Goal: Information Seeking & Learning: Understand process/instructions

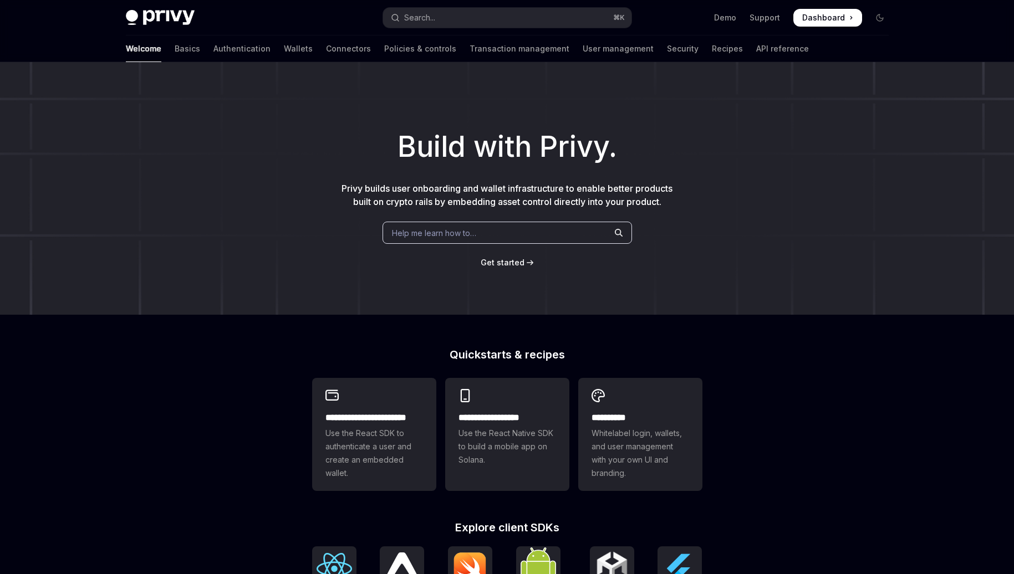
type textarea "*"
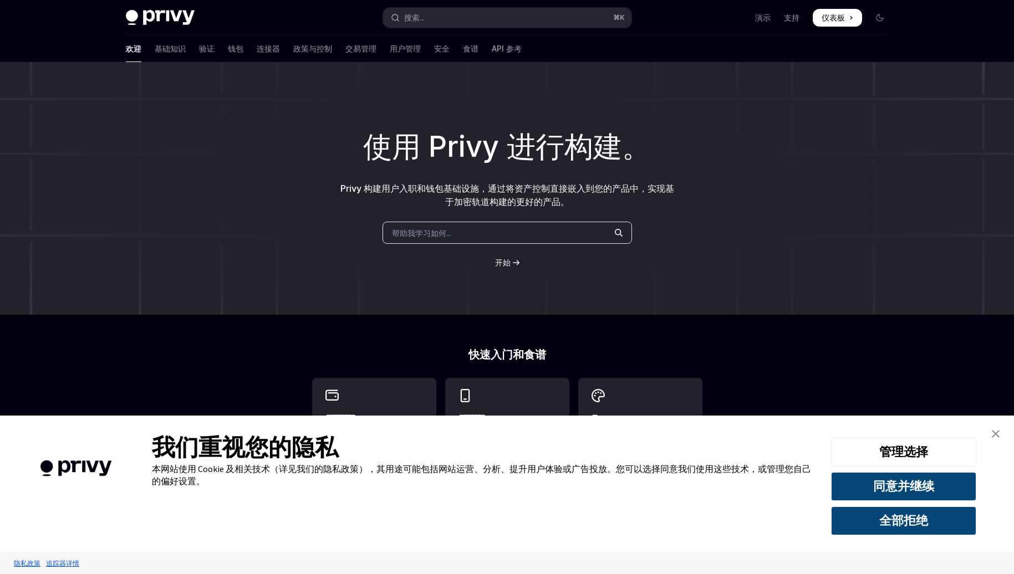
click at [797, 191] on div "使用 Privy 进行构建。 Privy 构建用户入职和钱包基础设施，通过将资产控制直接嵌入到您的产品中，实现基于加密轨道构建的更好的产品。 帮助我学习如何.…" at bounding box center [507, 188] width 1014 height 253
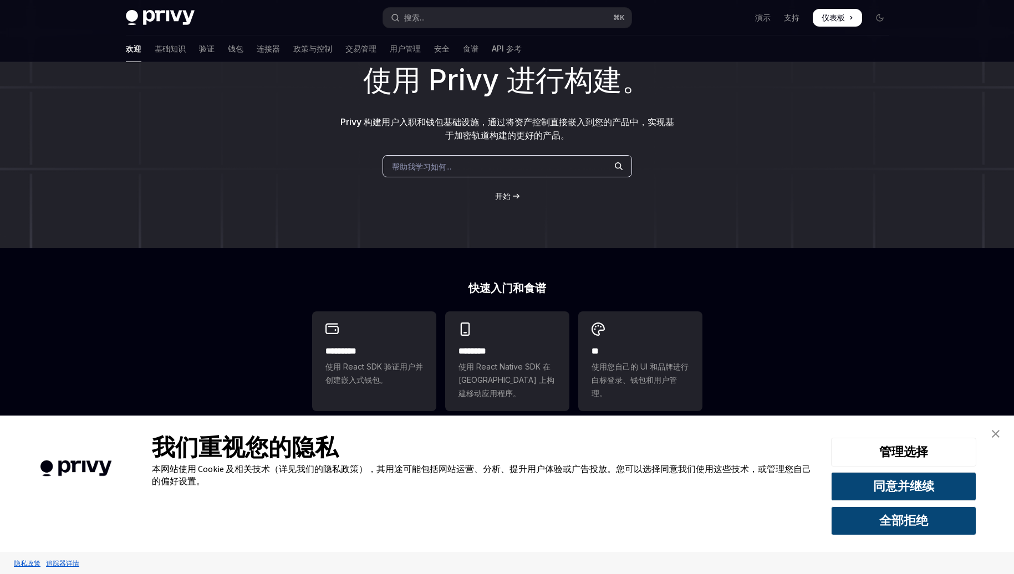
scroll to position [69, 0]
click at [994, 435] on img "关闭横幅" at bounding box center [996, 434] width 8 height 8
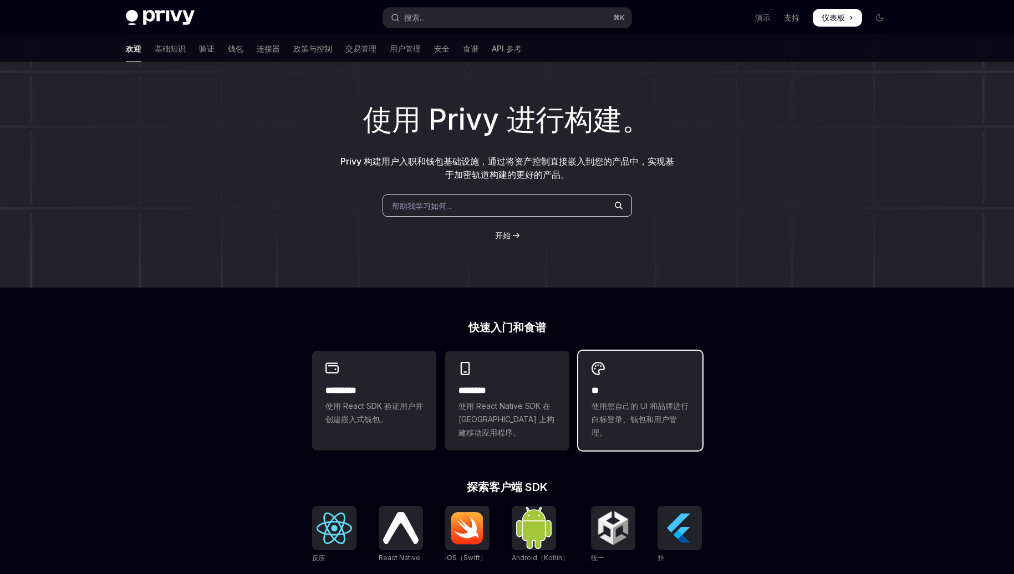
scroll to position [0, 0]
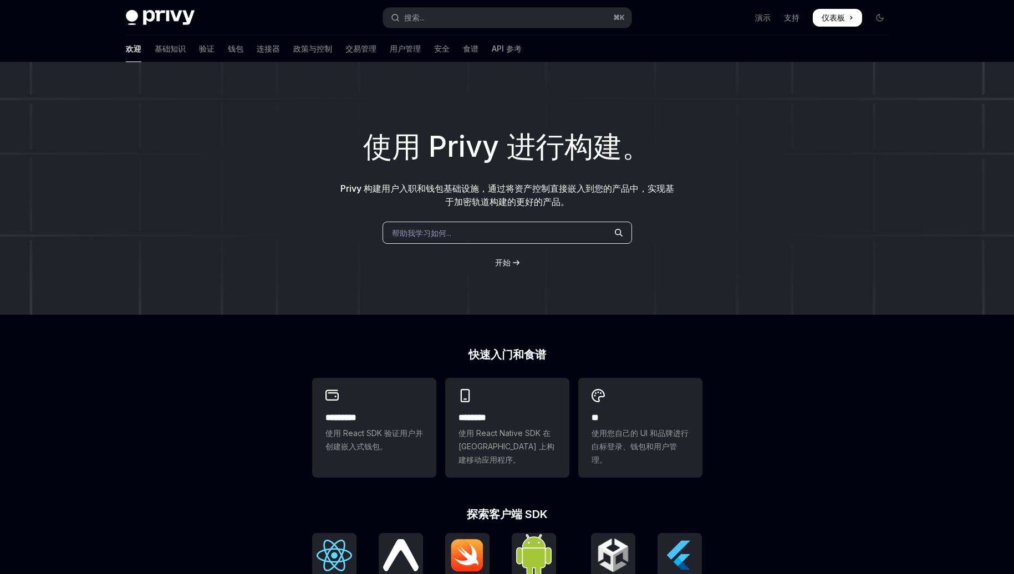
click at [561, 102] on div "使用 Privy 进行构建。 Privy 构建用户入职和钱包基础设施，通过将资产控制直接嵌入到您的产品中，实现基于加密轨道构建的更好的产品。 帮助我学习如何.…" at bounding box center [507, 188] width 1014 height 253
click at [833, 12] on span "仪表板" at bounding box center [833, 17] width 23 height 11
click at [765, 19] on font "演示" at bounding box center [763, 17] width 16 height 9
click at [791, 18] on font "支持" at bounding box center [792, 17] width 16 height 9
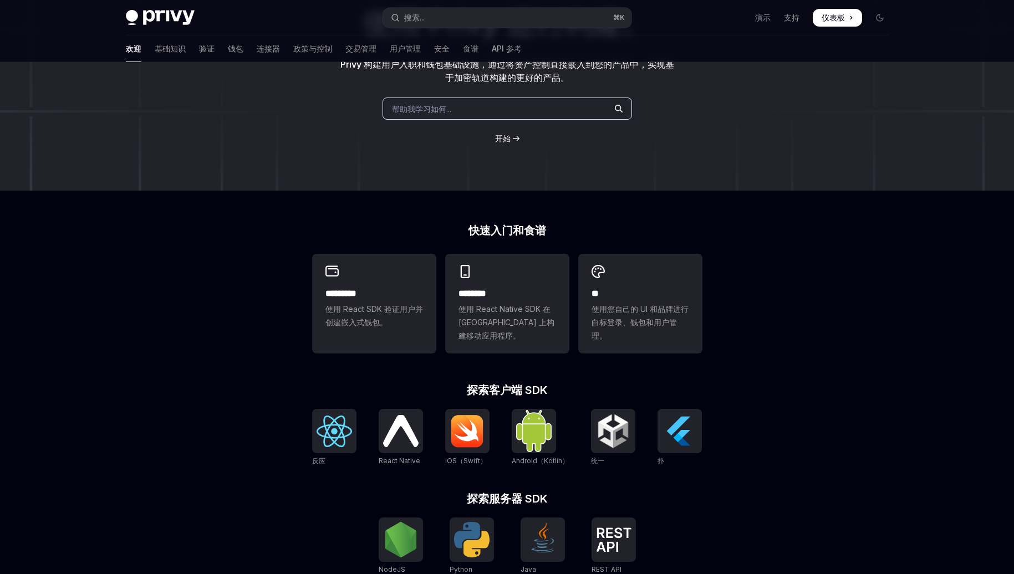
scroll to position [136, 0]
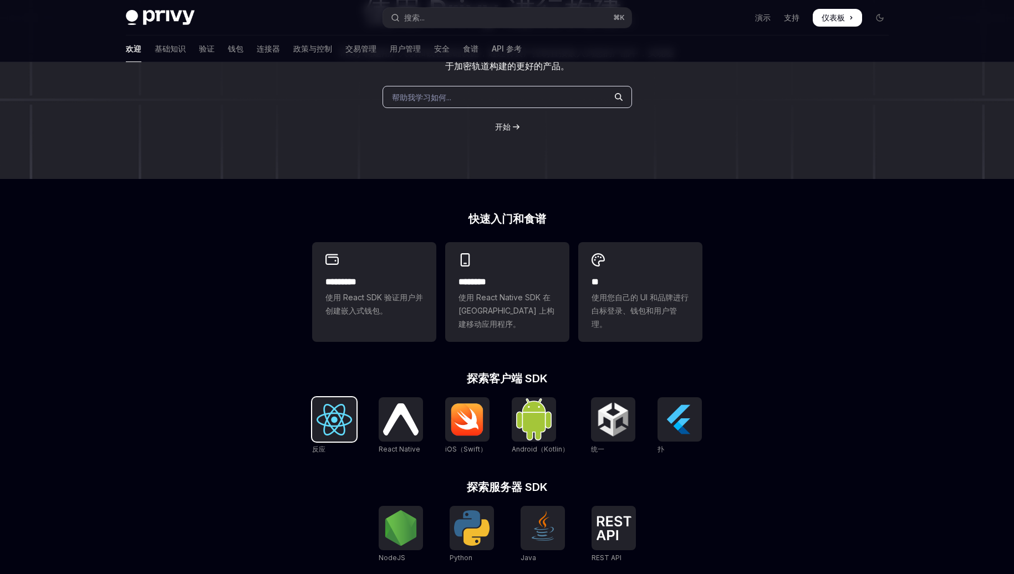
click at [335, 415] on img at bounding box center [334, 420] width 35 height 32
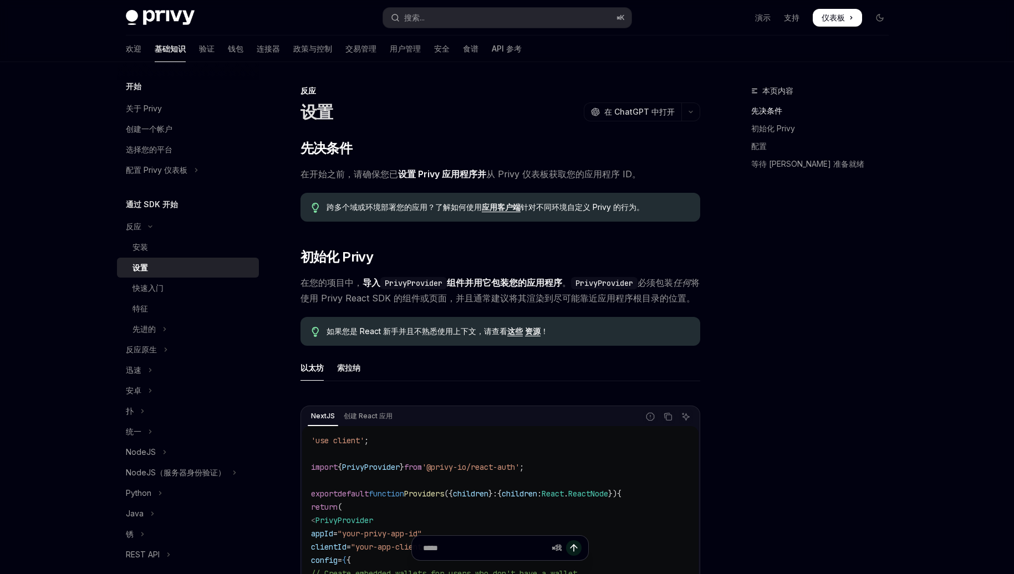
type textarea "*"
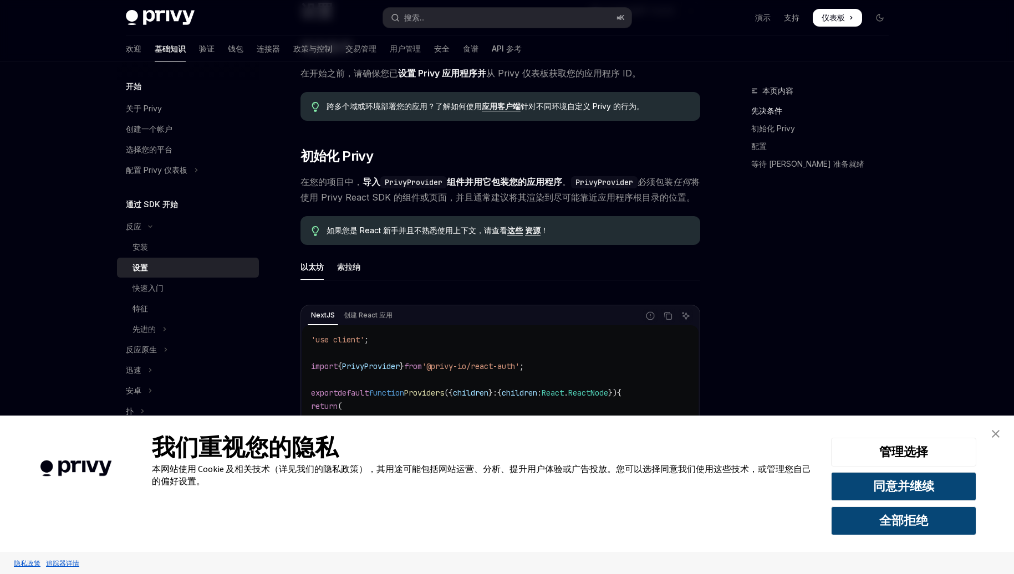
scroll to position [137, 0]
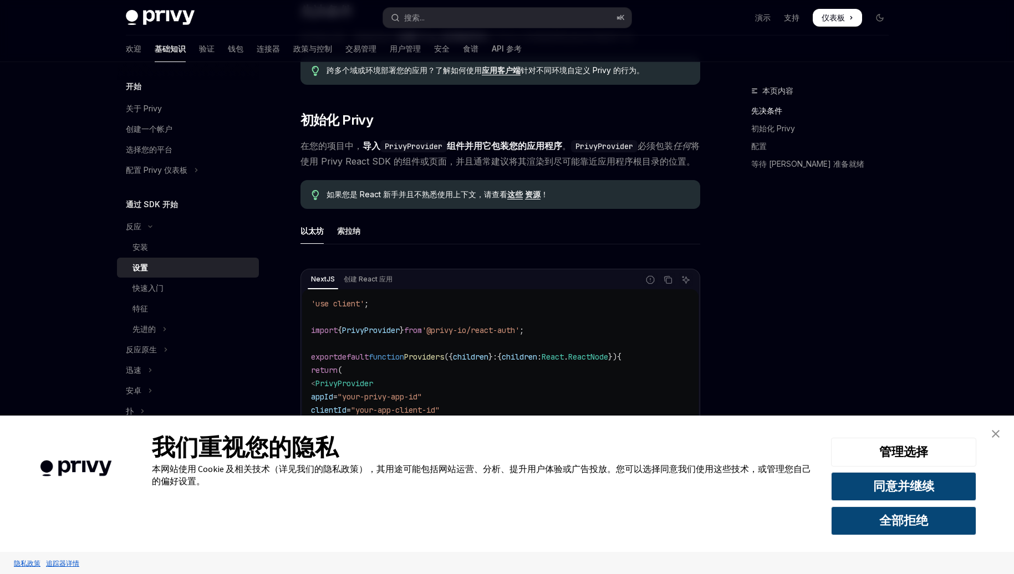
click at [843, 314] on div "本页内容 先决条件 初始化 Privy 配置 等待 Privy 准备就绪" at bounding box center [813, 329] width 169 height 490
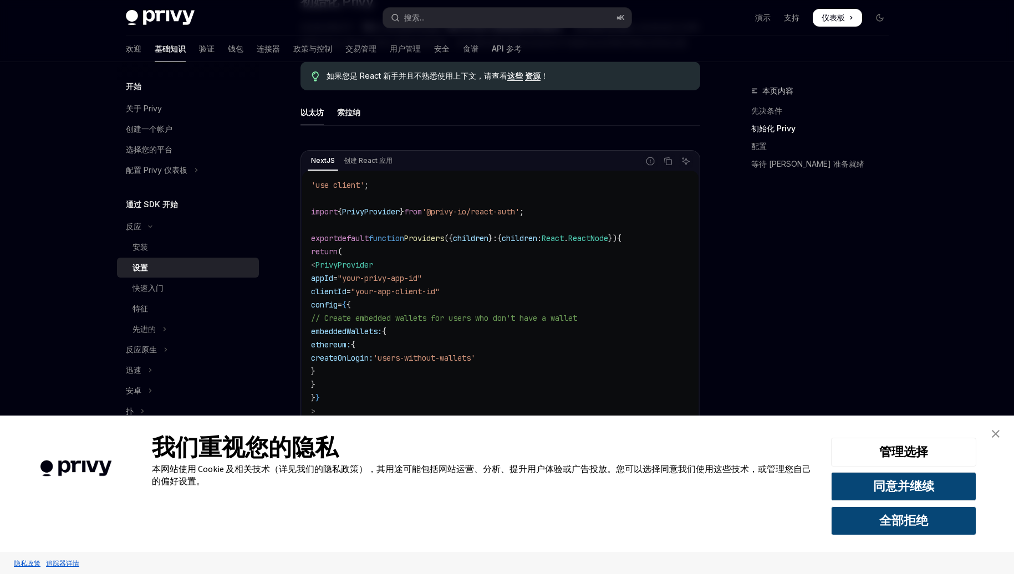
scroll to position [283, 0]
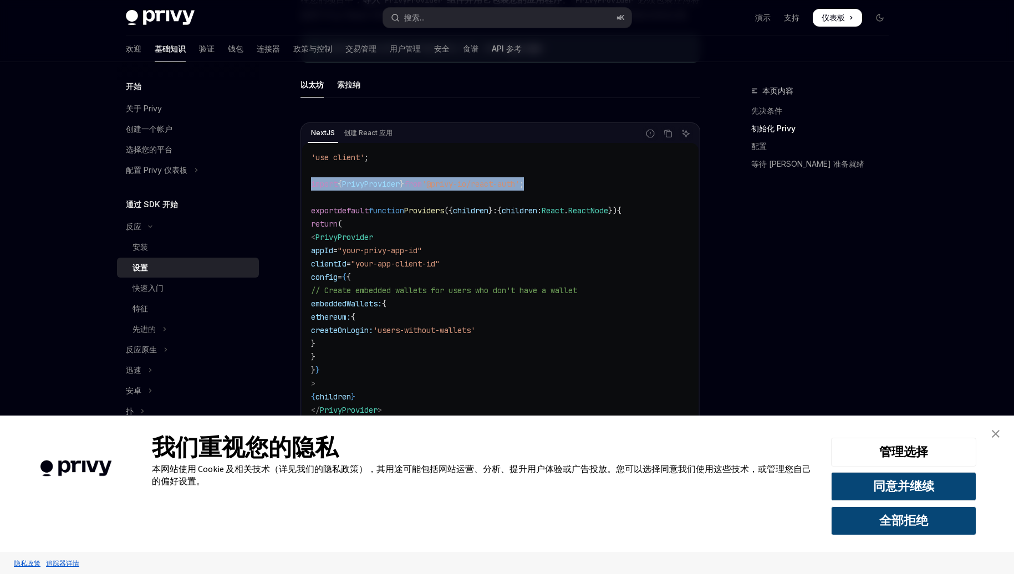
drag, startPoint x: 556, startPoint y: 200, endPoint x: 299, endPoint y: 199, distance: 257.3
copy span "import { PrivyProvider } from '@privy-io/react-auth' ;"
click at [995, 433] on img "关闭横幅" at bounding box center [996, 434] width 8 height 8
